Goal: Information Seeking & Learning: Learn about a topic

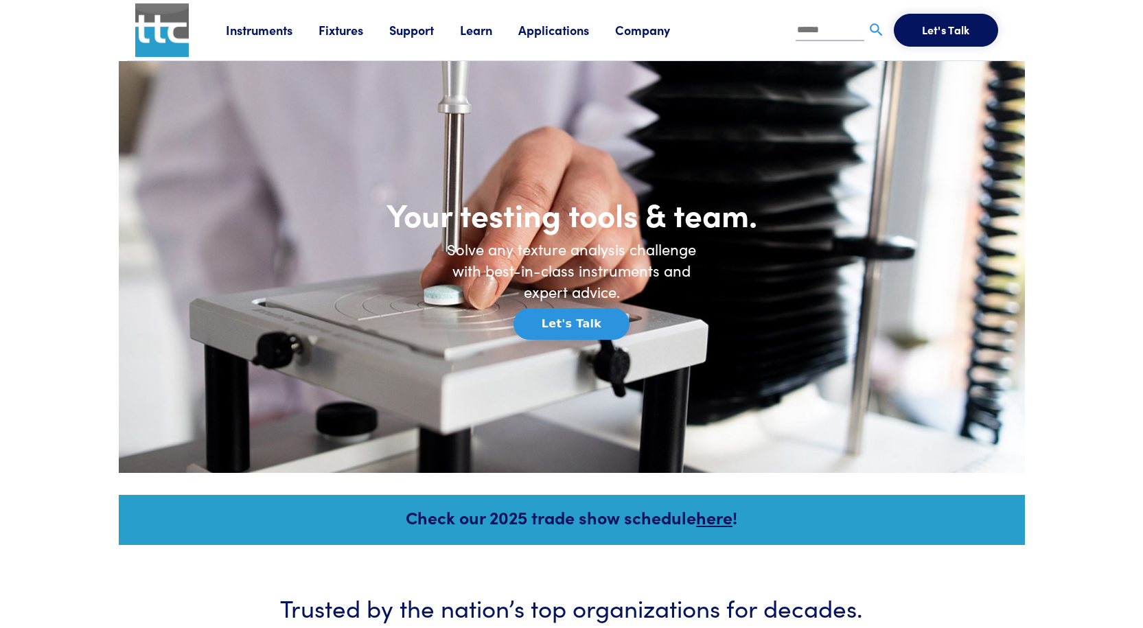
click at [308, 99] on div "Your testing tools & team. Solve any texture analysis challenge with best-in-cl…" at bounding box center [572, 267] width 840 height 346
click at [257, 36] on link "Instruments" at bounding box center [272, 29] width 93 height 17
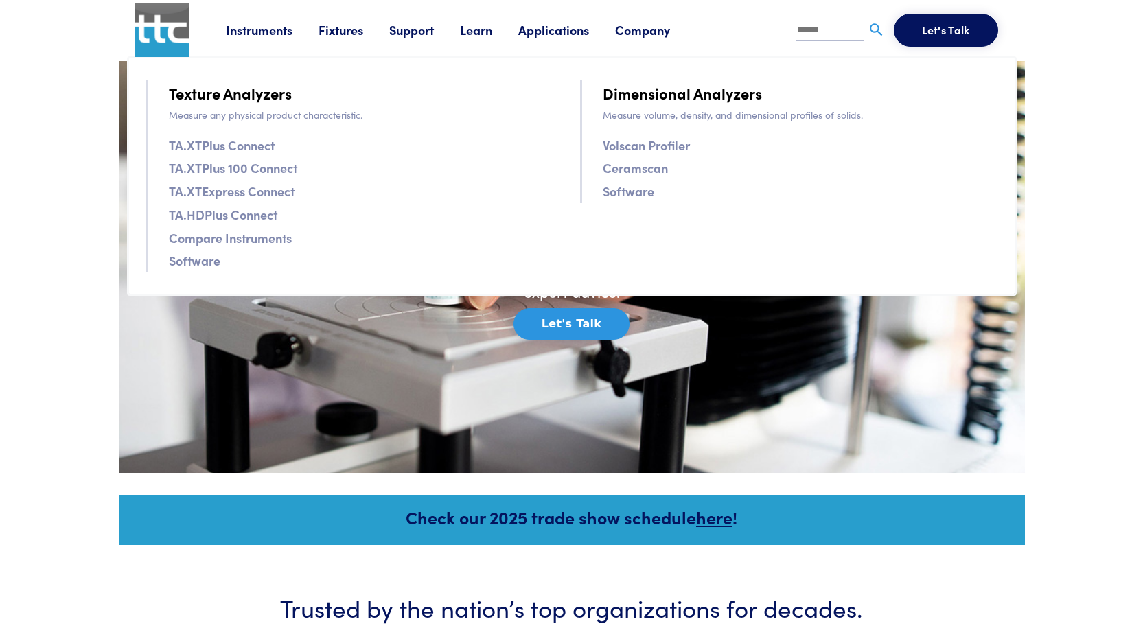
click at [243, 101] on link "Texture Analyzers" at bounding box center [230, 93] width 123 height 24
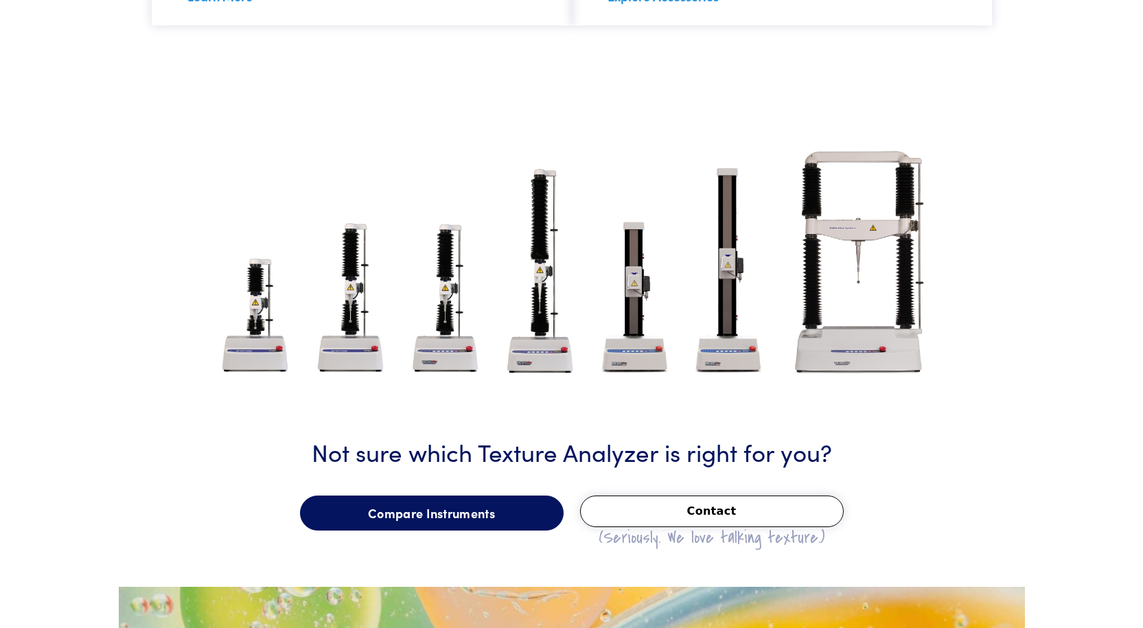
scroll to position [1647, 0]
